Goal: Information Seeking & Learning: Learn about a topic

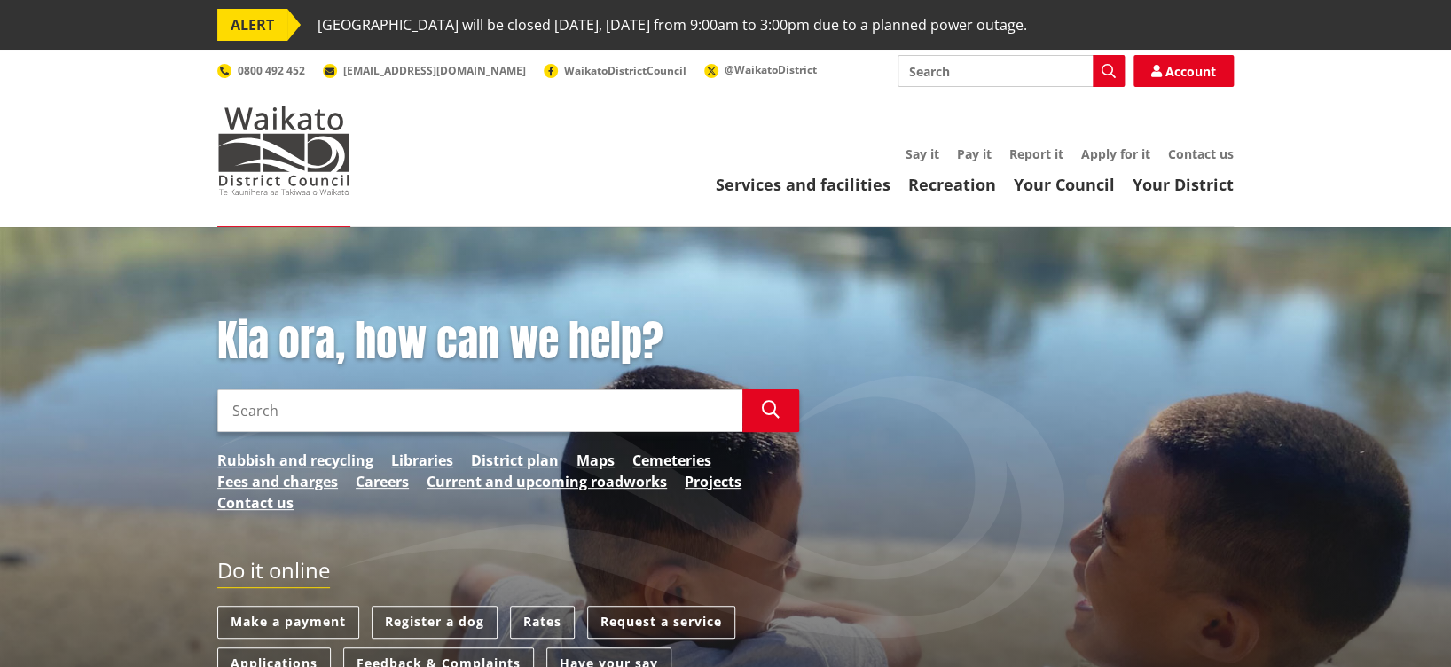
click at [241, 411] on input "Search" at bounding box center [479, 410] width 525 height 43
type input "Scheduled Items Heritage"
click at [769, 404] on icon "button" at bounding box center [771, 410] width 18 height 18
drag, startPoint x: 406, startPoint y: 408, endPoint x: 298, endPoint y: 413, distance: 108.3
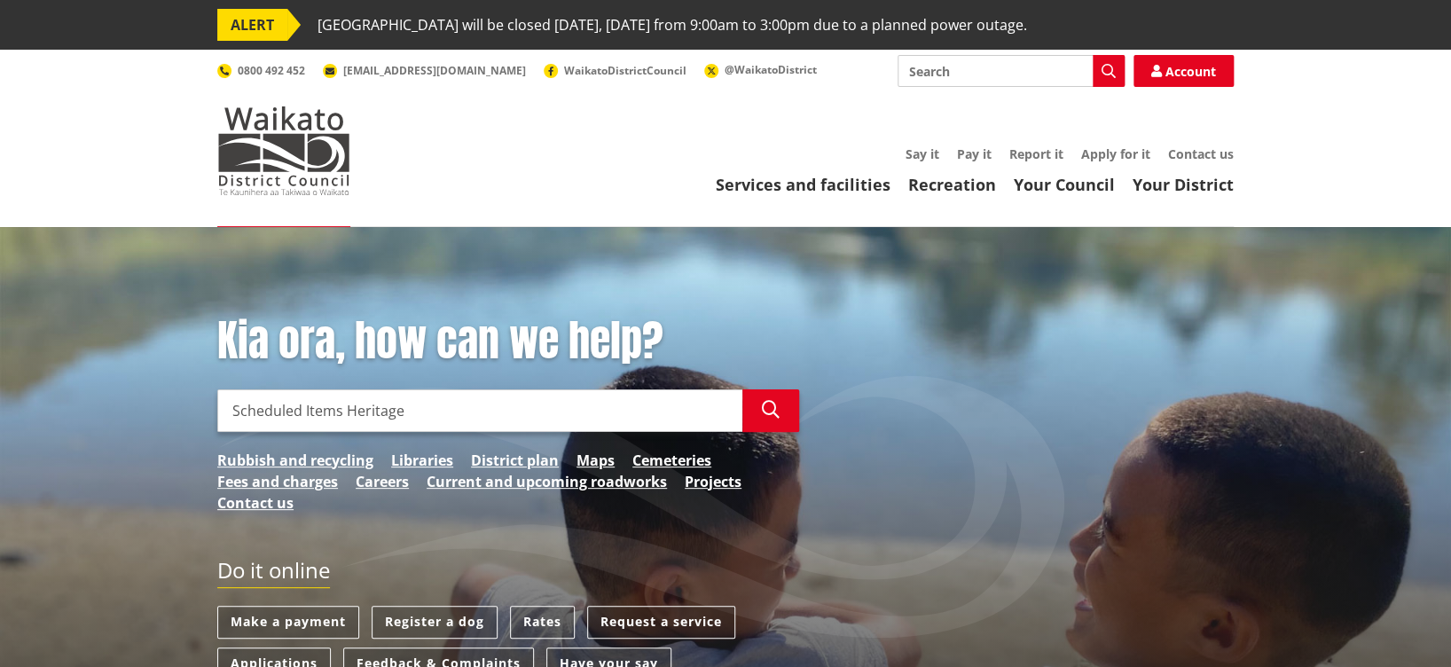
click at [298, 413] on input "Scheduled Items Heritage" at bounding box center [479, 410] width 525 height 43
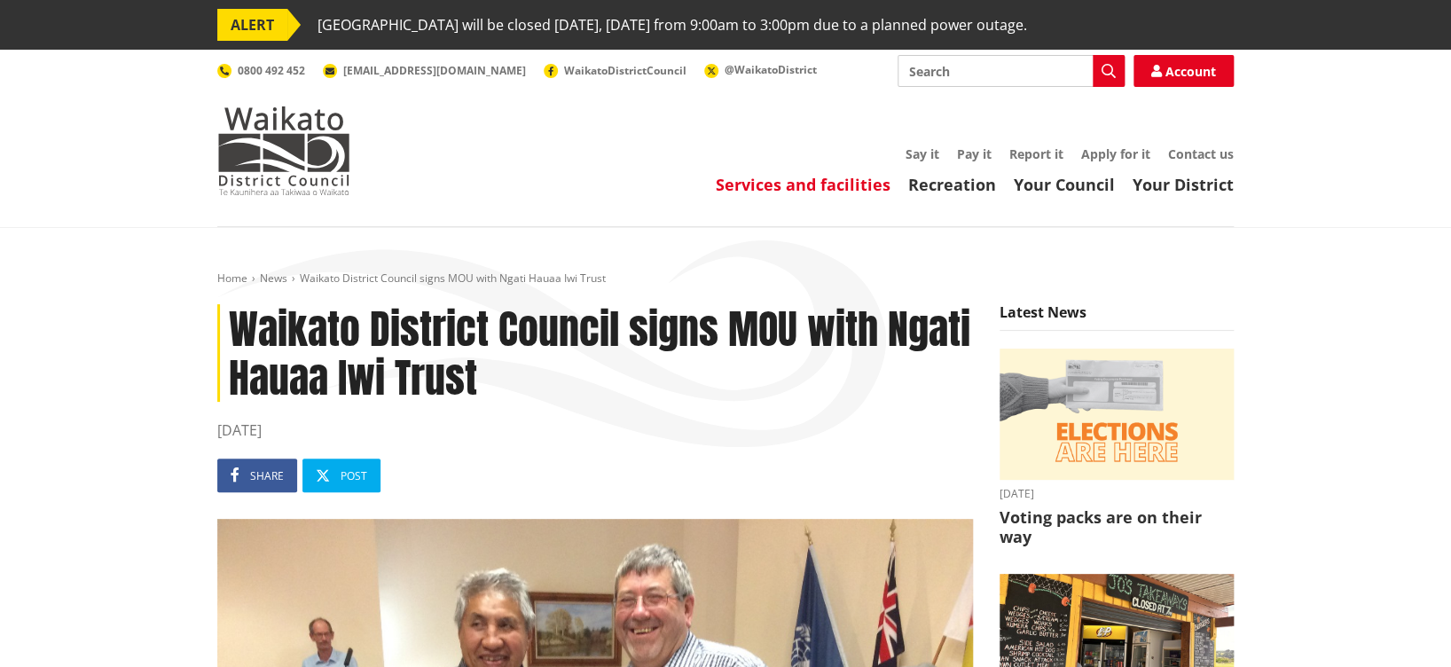
click at [816, 179] on link "Services and facilities" at bounding box center [803, 184] width 175 height 21
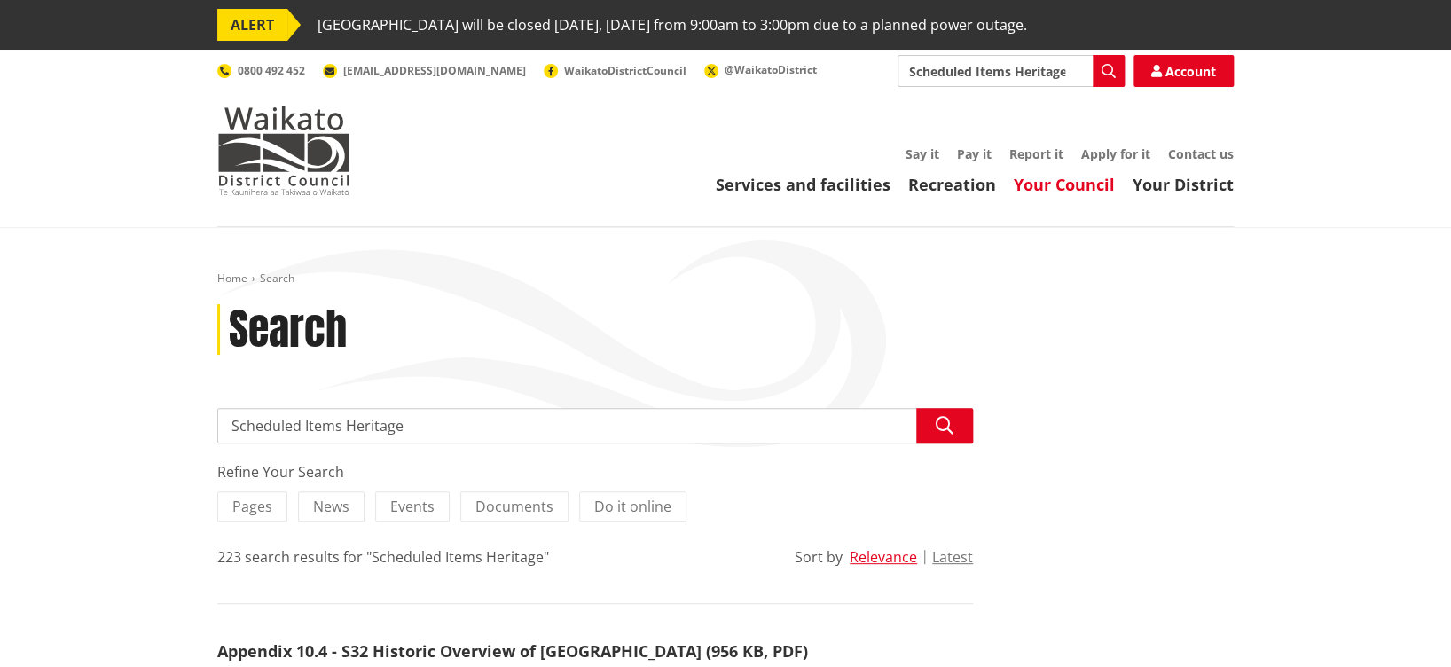
click at [1075, 179] on link "Your Council" at bounding box center [1064, 184] width 101 height 21
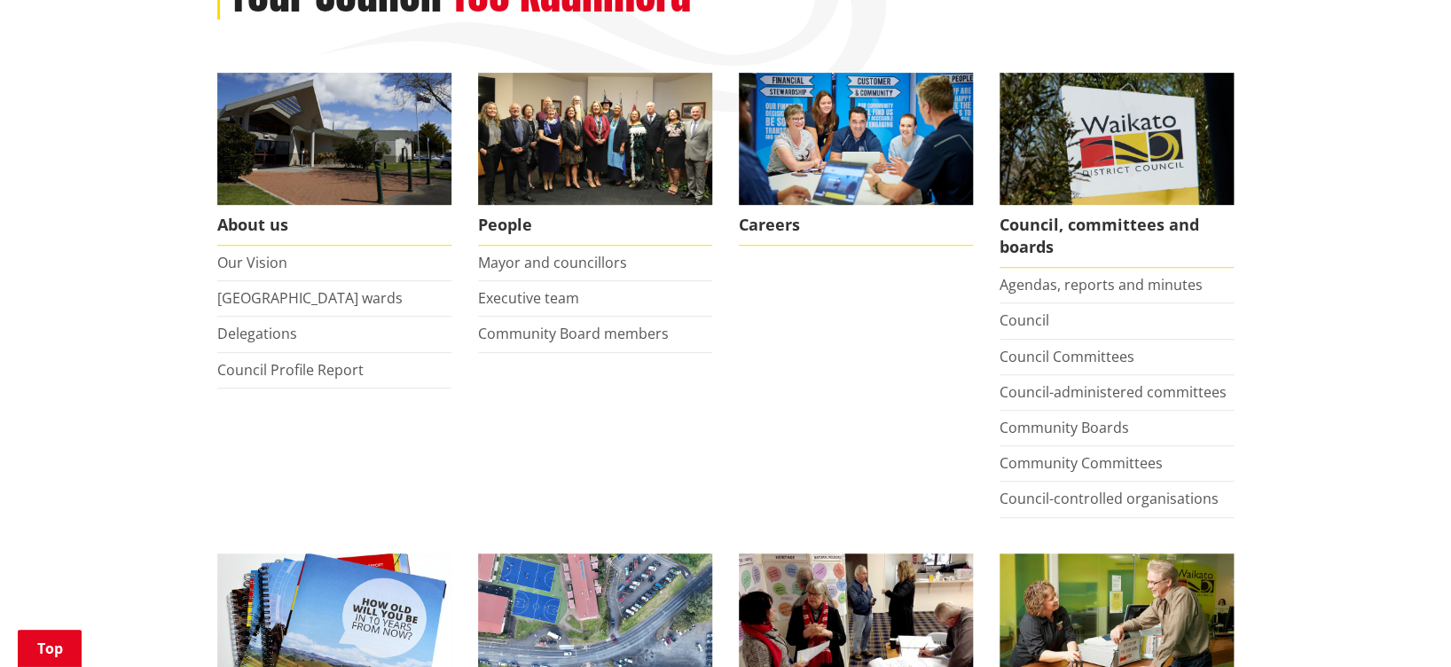
scroll to position [305, 0]
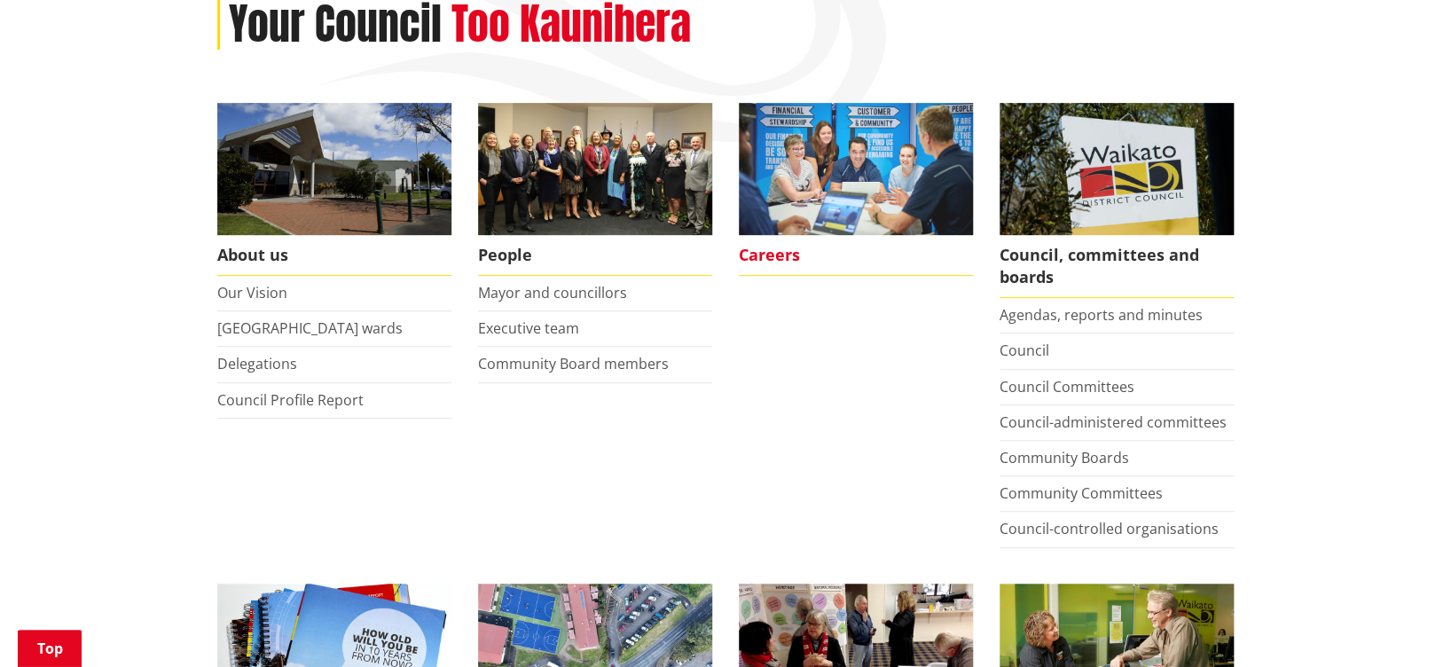
click at [764, 252] on span "Careers" at bounding box center [856, 255] width 234 height 41
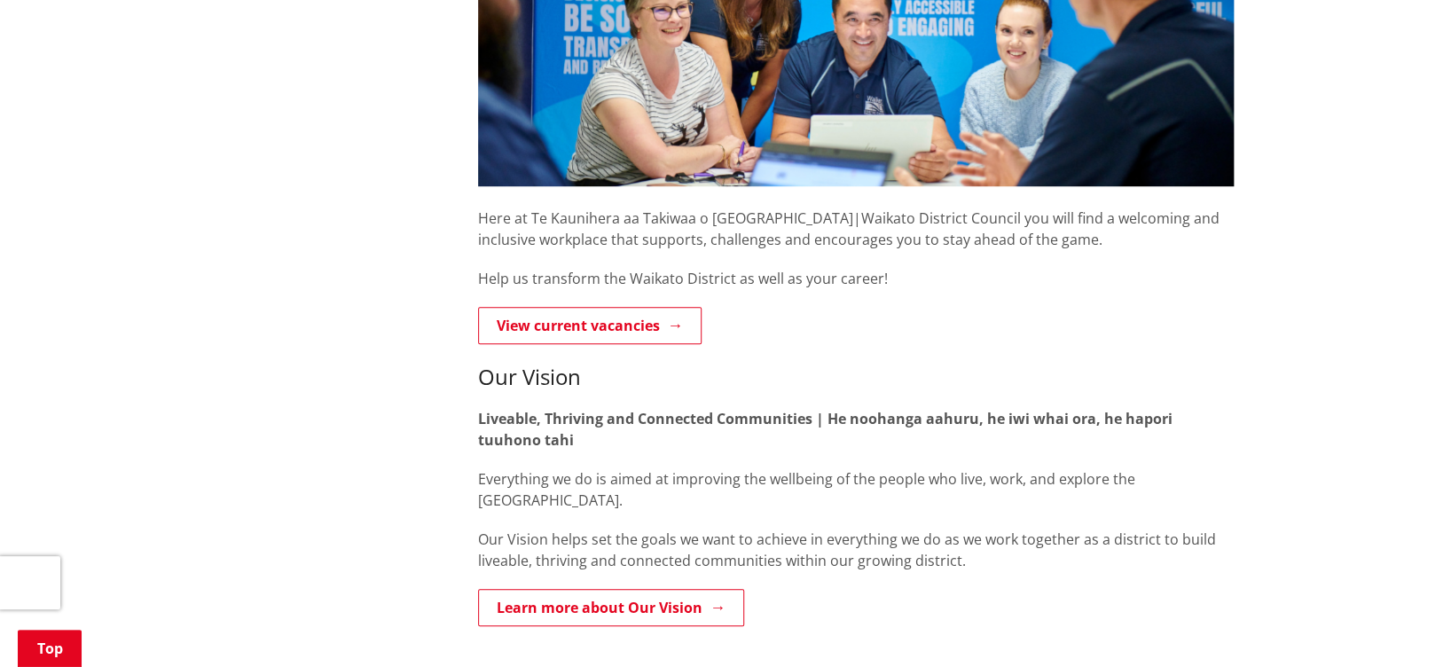
scroll to position [514, 0]
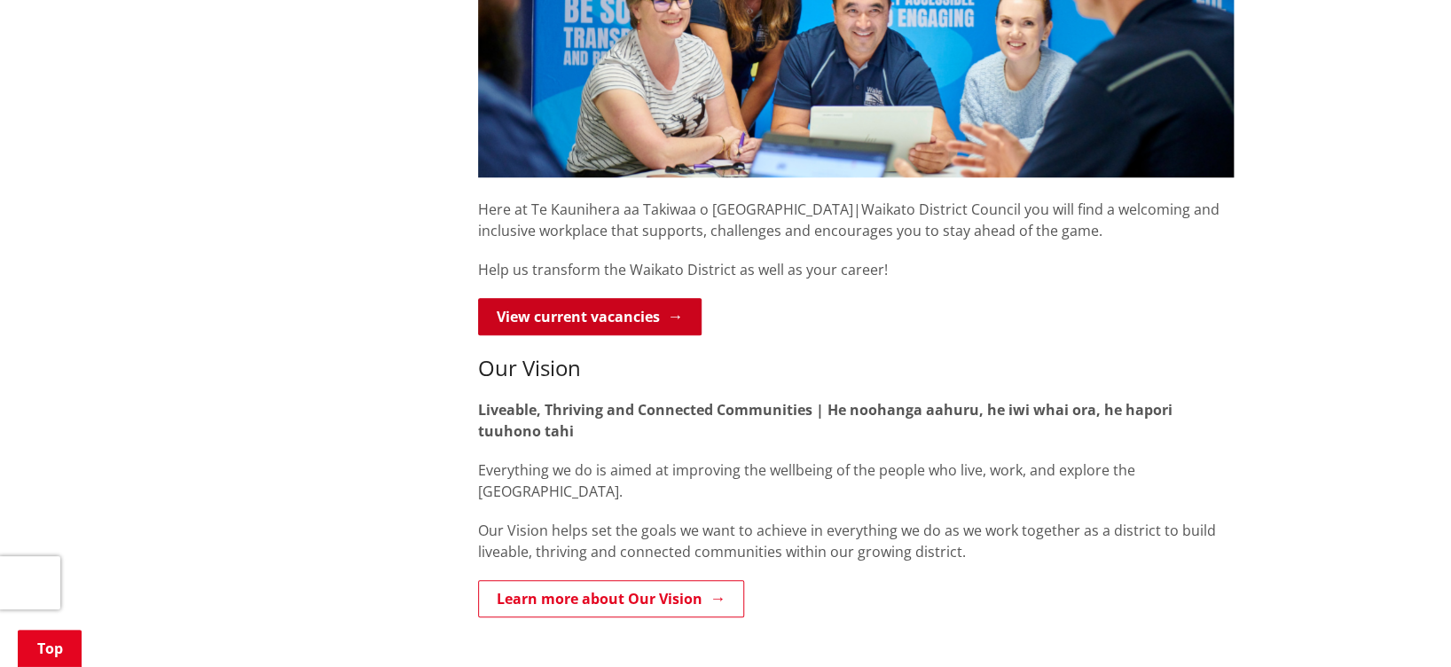
click at [600, 310] on link "View current vacancies" at bounding box center [590, 316] width 224 height 37
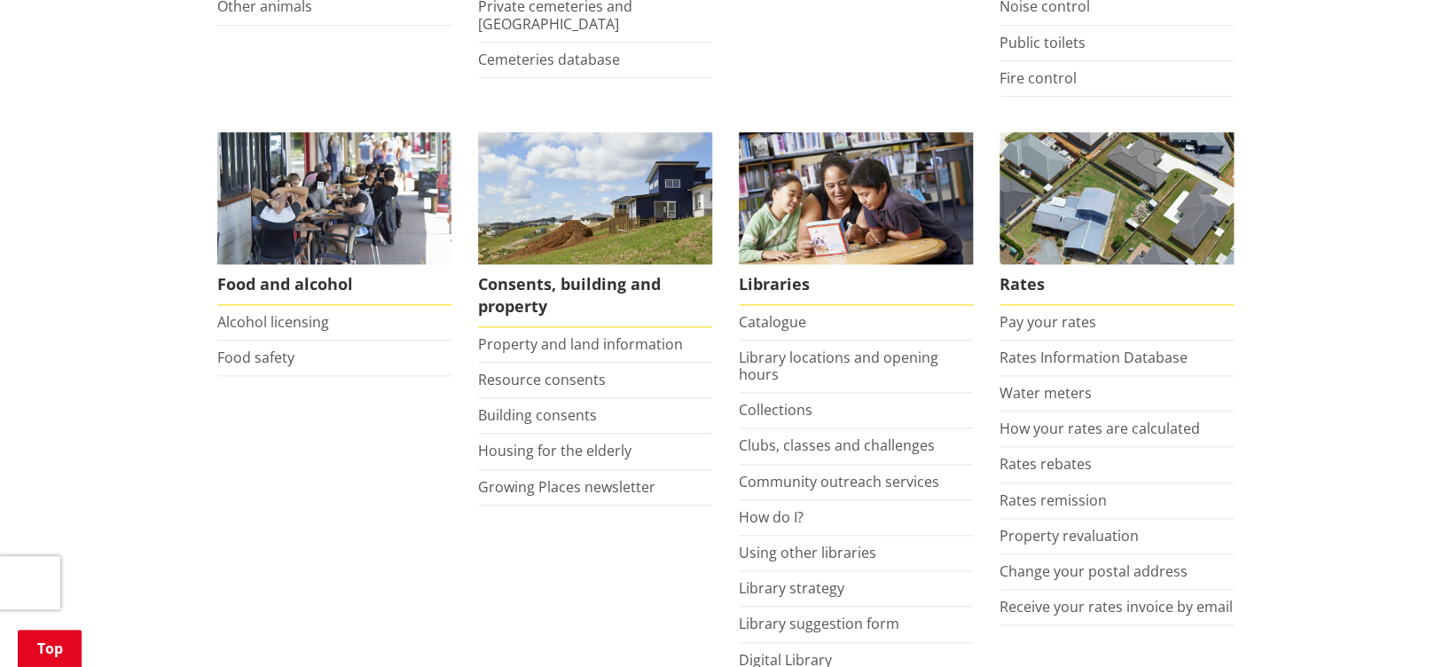
scroll to position [674, 0]
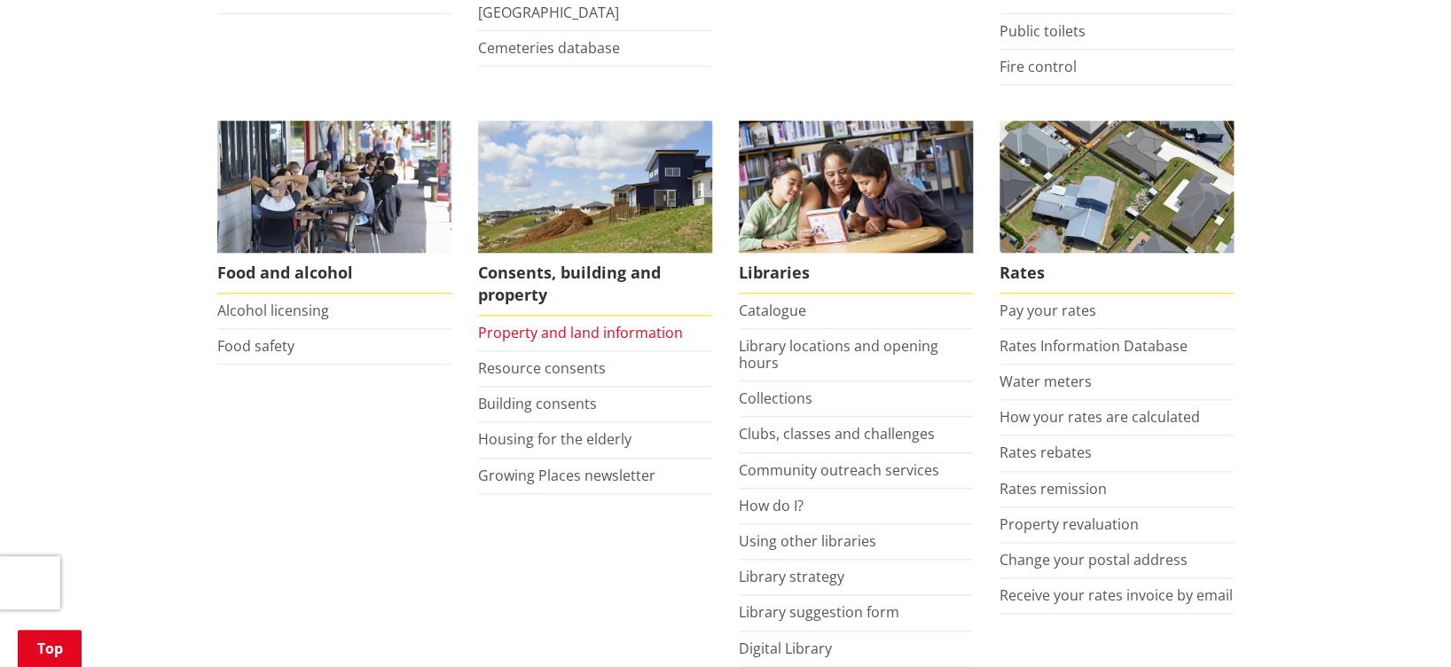
click at [530, 326] on link "Property and land information" at bounding box center [580, 333] width 205 height 20
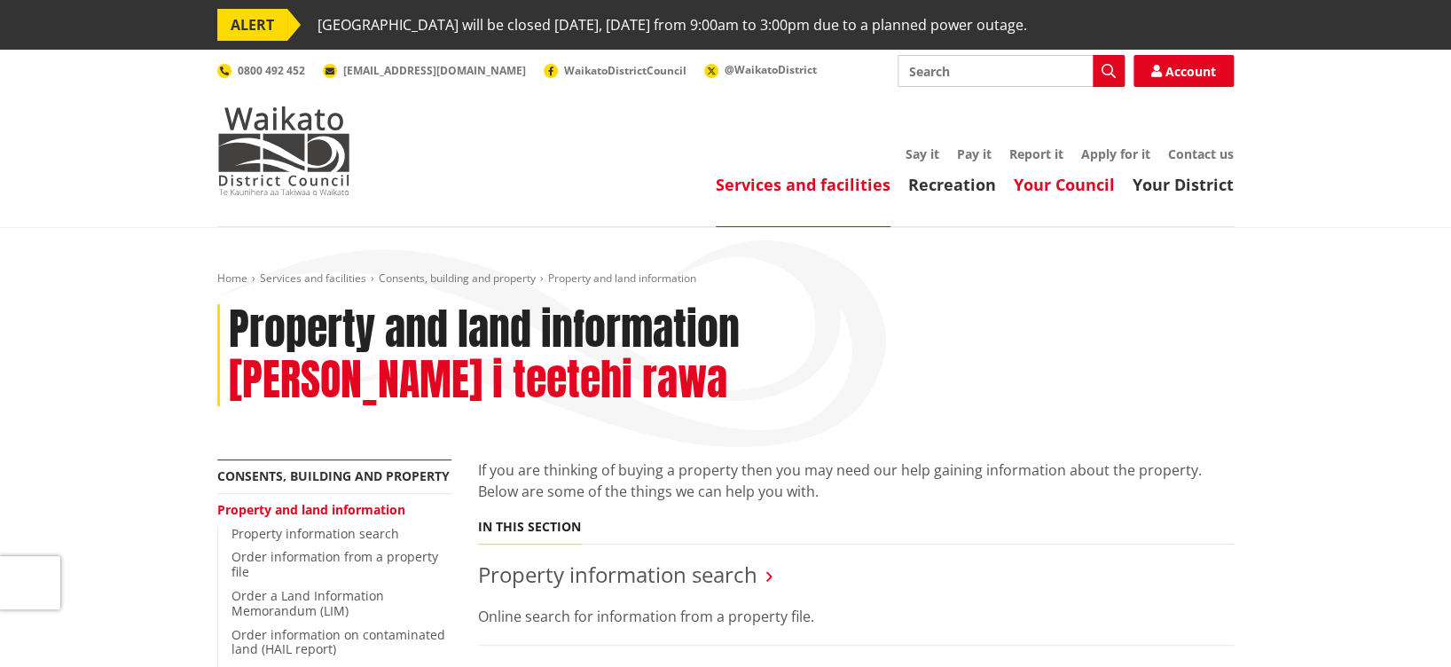
drag, startPoint x: 1078, startPoint y: 180, endPoint x: 1040, endPoint y: 182, distance: 38.2
click at [1040, 182] on link "Your Council" at bounding box center [1064, 184] width 101 height 21
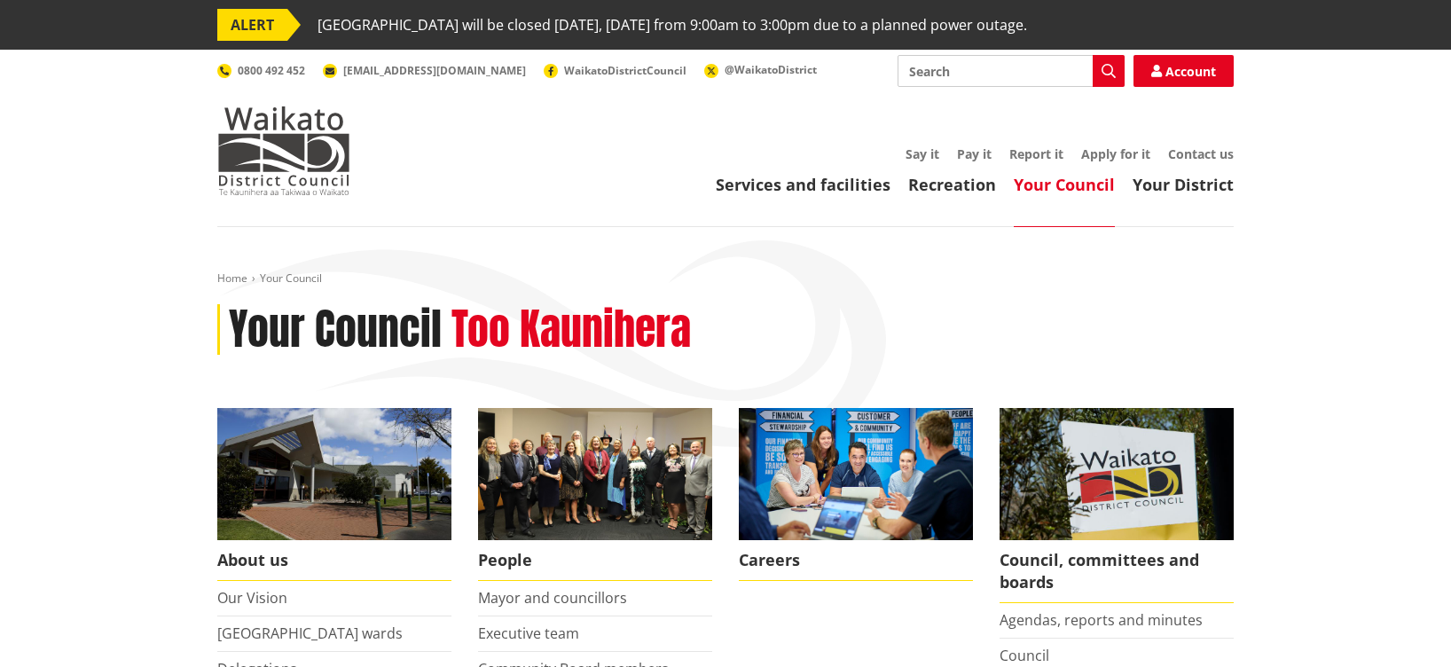
click at [1040, 182] on link "Your Council" at bounding box center [1064, 184] width 101 height 21
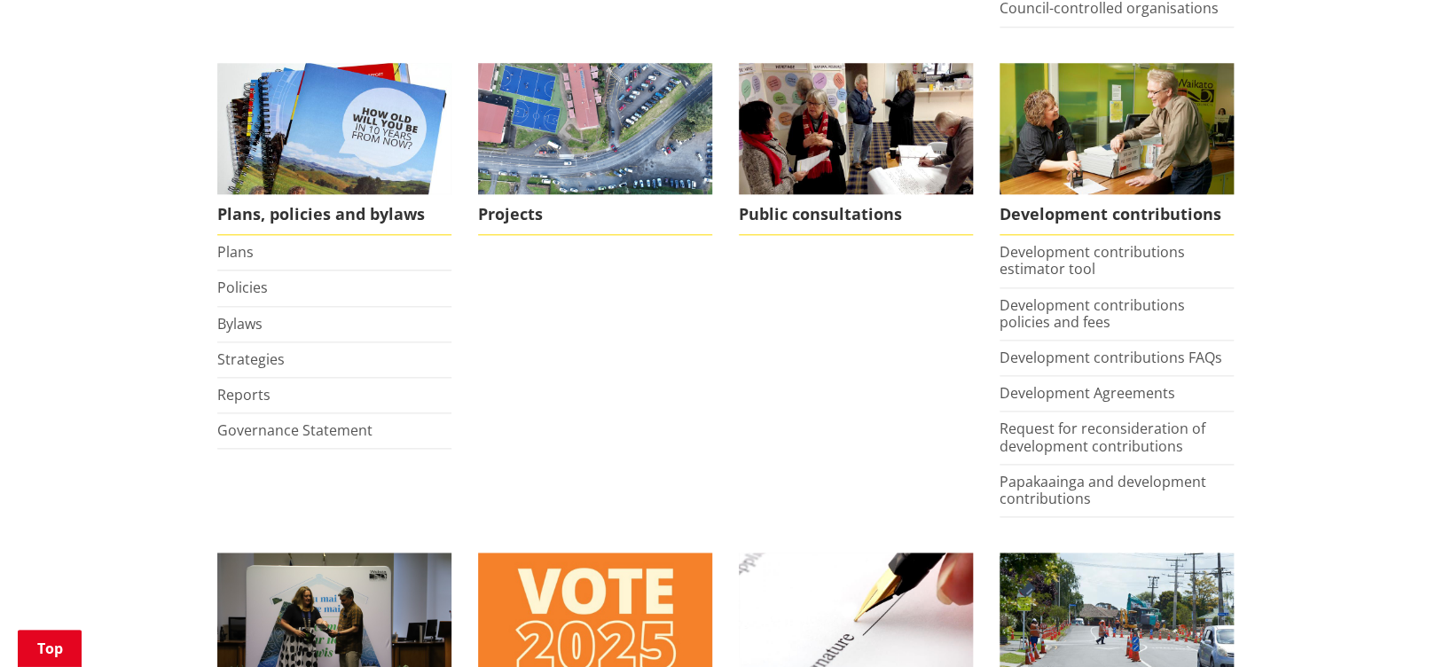
scroll to position [822, 0]
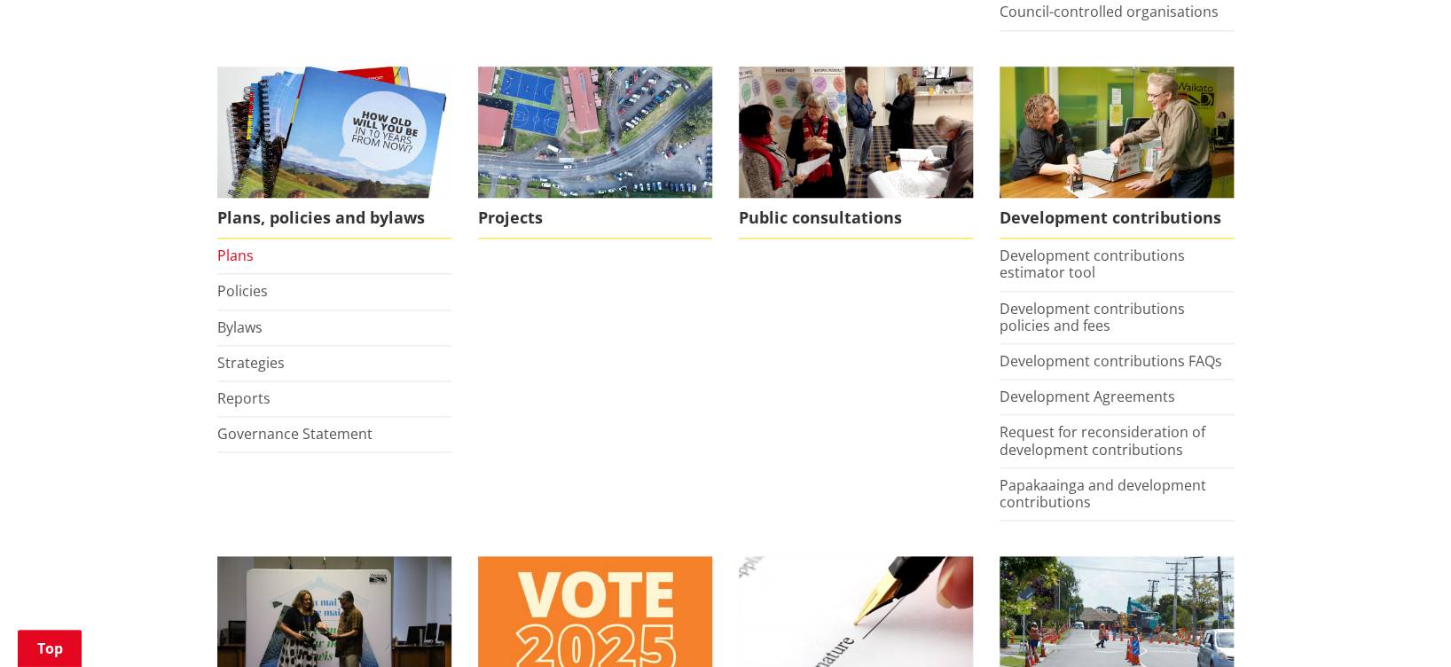
click at [234, 247] on link "Plans" at bounding box center [235, 256] width 36 height 20
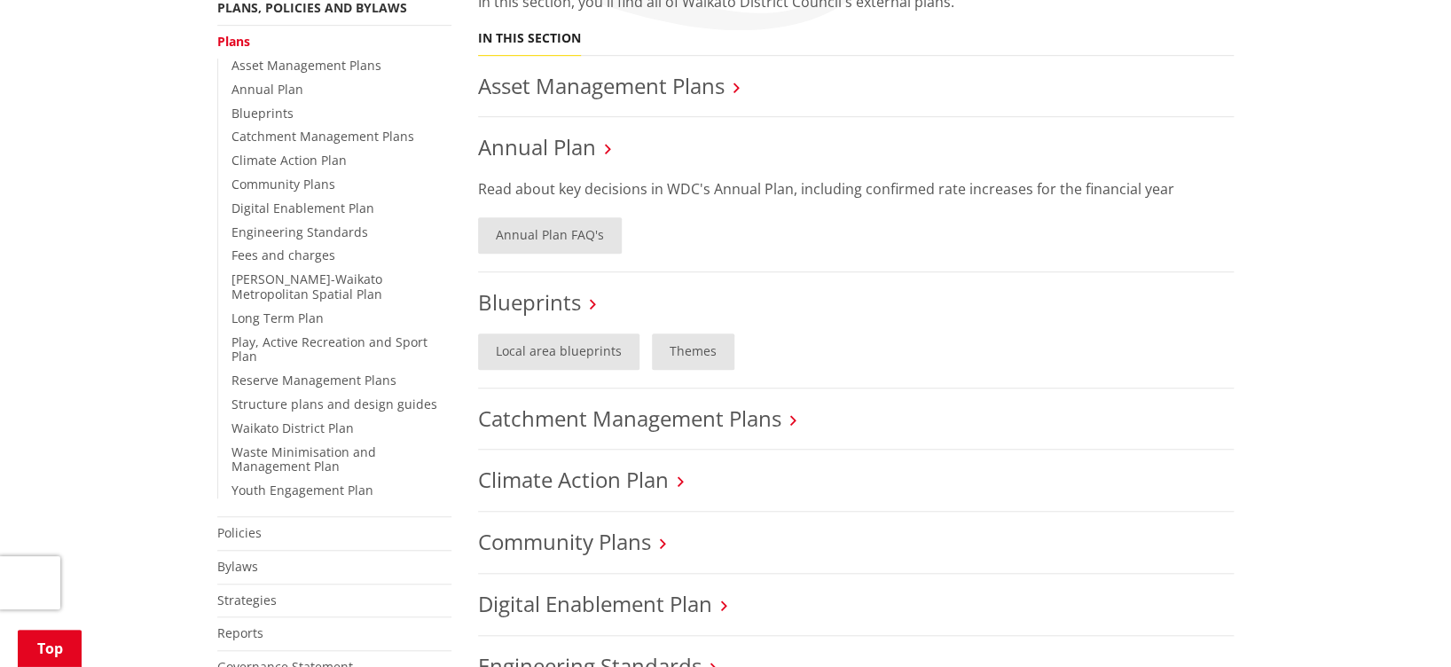
scroll to position [404, 0]
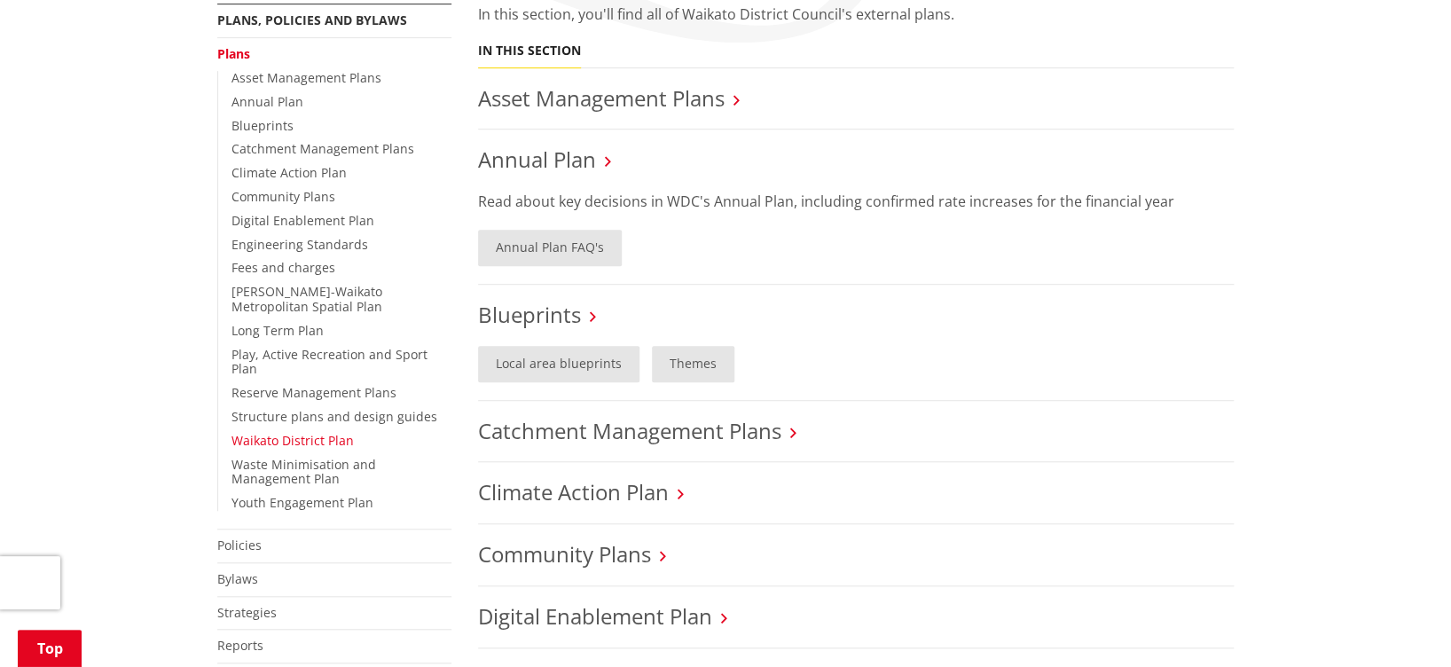
click at [298, 432] on link "Waikato District Plan" at bounding box center [293, 440] width 122 height 17
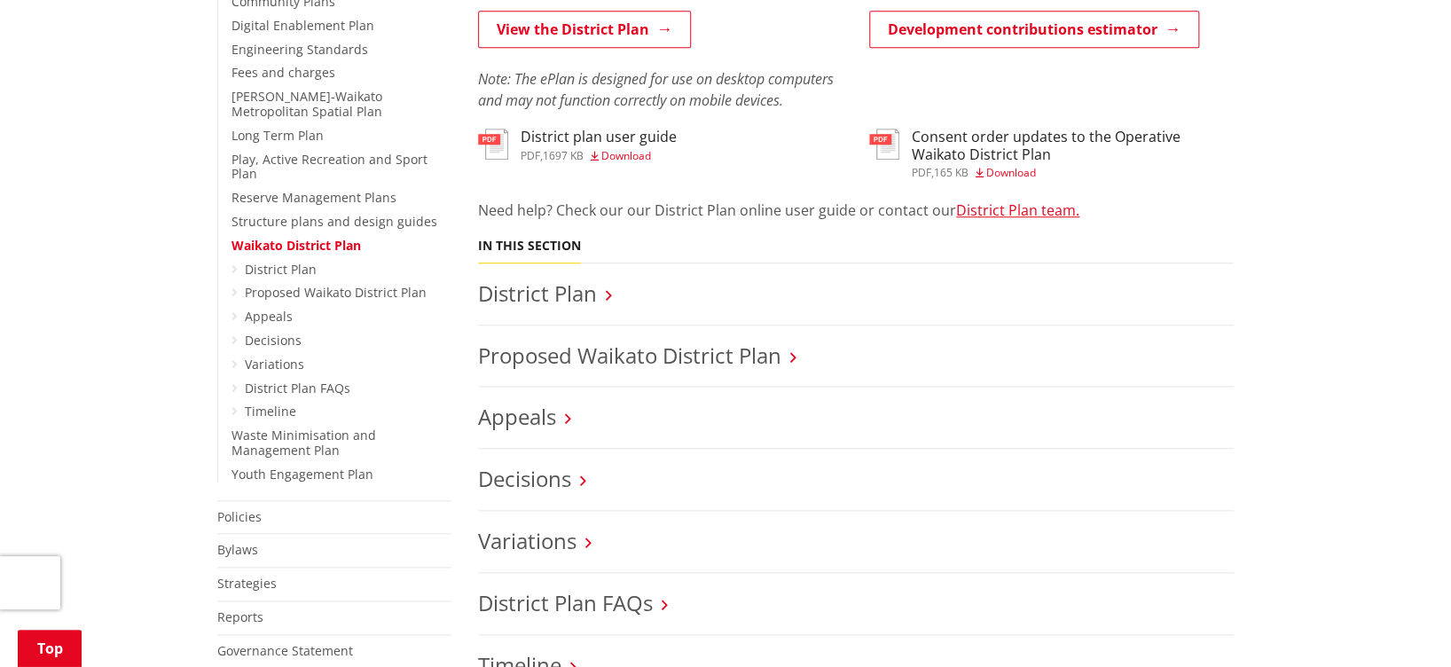
scroll to position [631, 0]
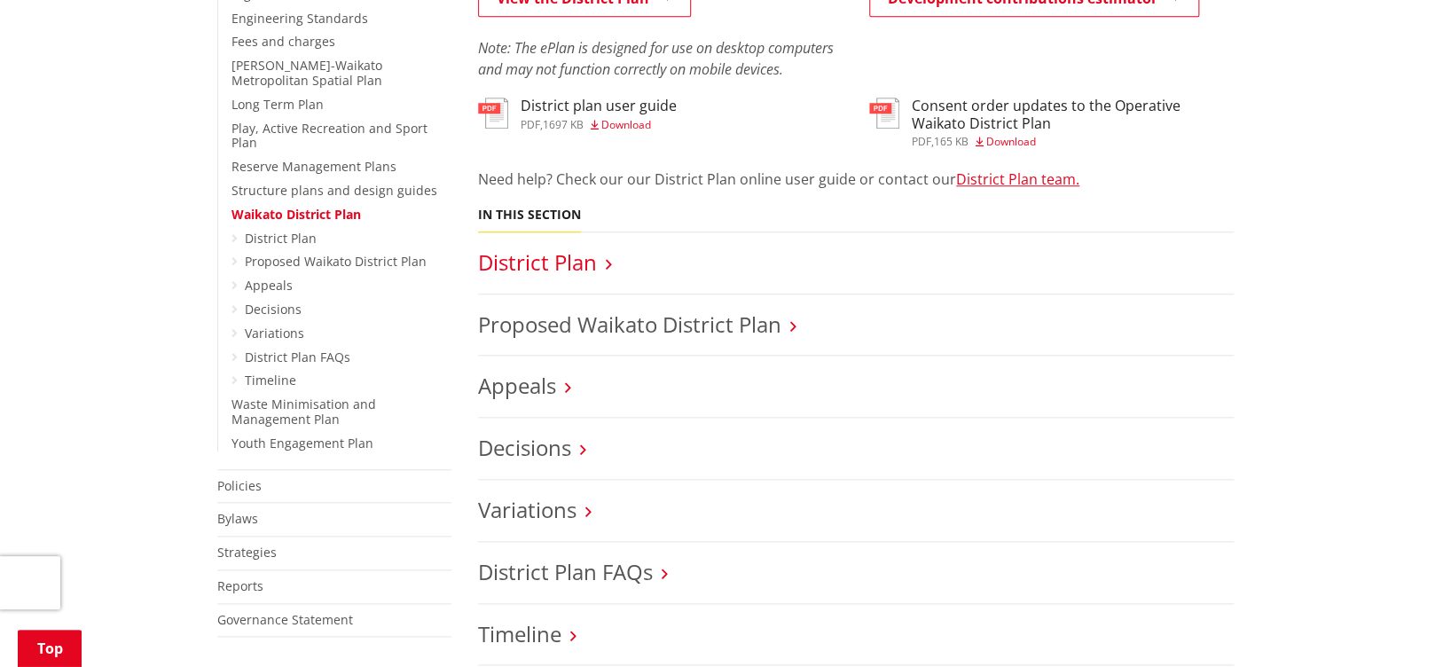
click at [561, 261] on link "District Plan" at bounding box center [537, 261] width 119 height 29
click at [545, 256] on link "District Plan" at bounding box center [537, 261] width 119 height 29
